Goal: Transaction & Acquisition: Purchase product/service

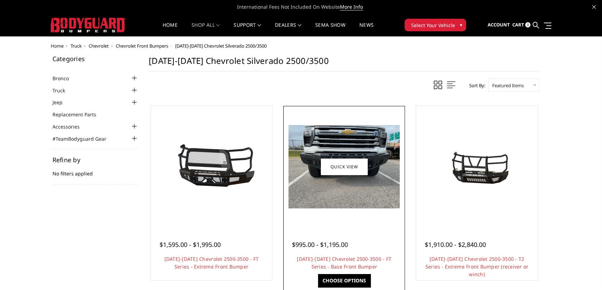
click at [325, 181] on img at bounding box center [344, 166] width 111 height 83
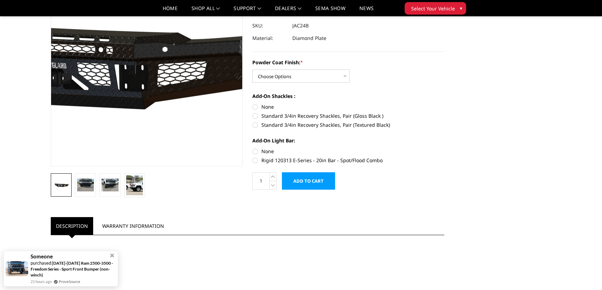
scroll to position [95, 0]
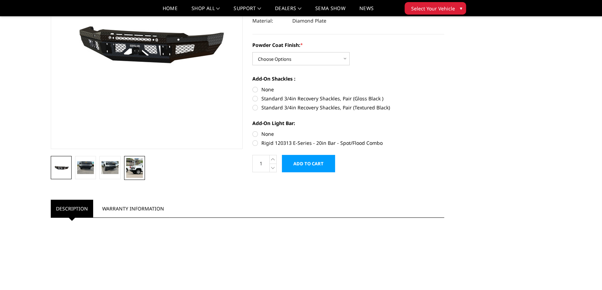
click at [128, 175] on img at bounding box center [134, 168] width 17 height 20
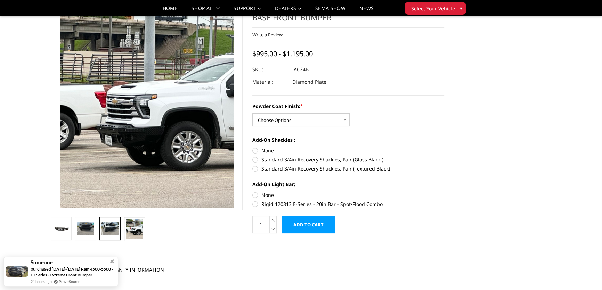
click at [119, 225] on link at bounding box center [109, 228] width 21 height 23
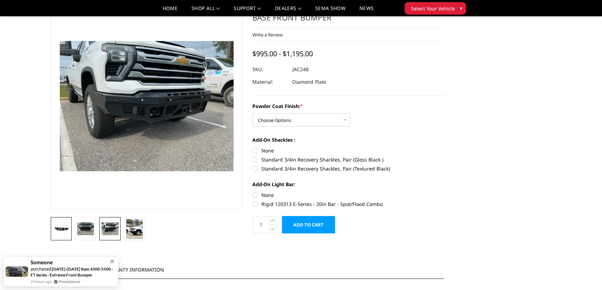
click at [51, 226] on link at bounding box center [61, 228] width 21 height 23
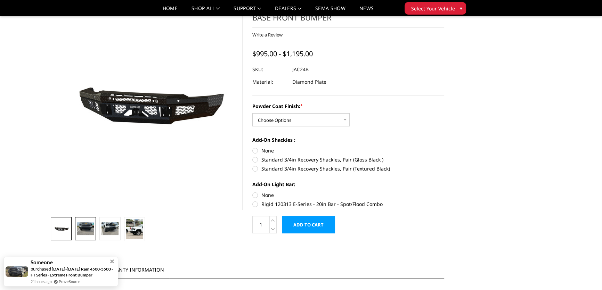
click at [89, 225] on img at bounding box center [85, 229] width 17 height 13
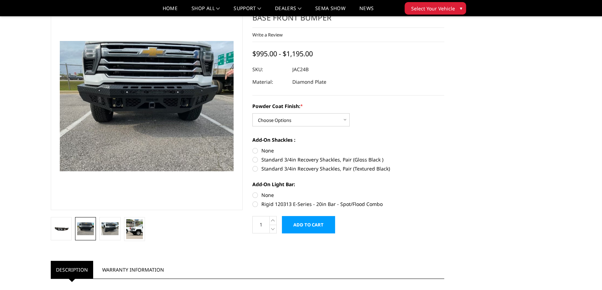
click at [315, 112] on div "Powder Coat Finish: * Choose Options Bare Metal Gloss Black Powder Coat Texture…" at bounding box center [349, 115] width 192 height 24
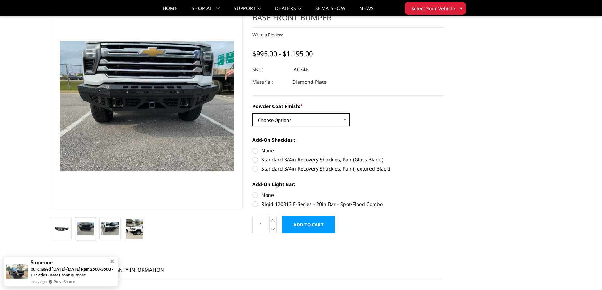
click at [314, 117] on select "Choose Options Bare Metal Gloss Black Powder Coat Textured Black Powder Coat" at bounding box center [301, 119] width 97 height 13
select select "3385"
click at [253, 113] on select "Choose Options Bare Metal Gloss Black Powder Coat Textured Black Powder Coat" at bounding box center [301, 119] width 97 height 13
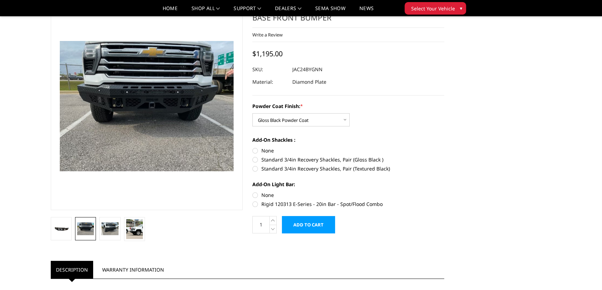
click at [253, 150] on label "None" at bounding box center [349, 150] width 192 height 7
click at [253, 147] on input "None" at bounding box center [253, 147] width 0 height 0
radio input "true"
